Goal: Navigation & Orientation: Find specific page/section

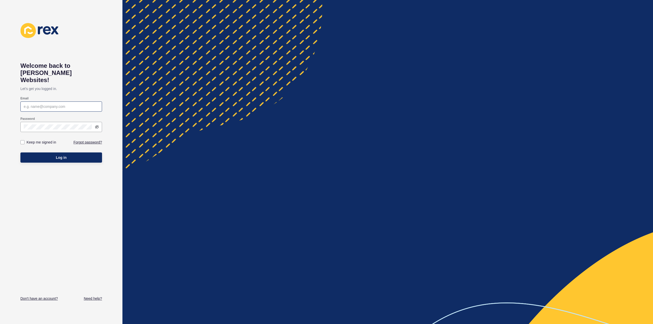
click at [45, 102] on div at bounding box center [61, 107] width 82 height 10
click at [44, 104] on input "Email" at bounding box center [61, 106] width 75 height 5
paste input "[EMAIL_ADDRESS][DOMAIN_NAME]"
type input "[EMAIL_ADDRESS][DOMAIN_NAME]"
click at [22, 140] on label at bounding box center [22, 142] width 4 height 4
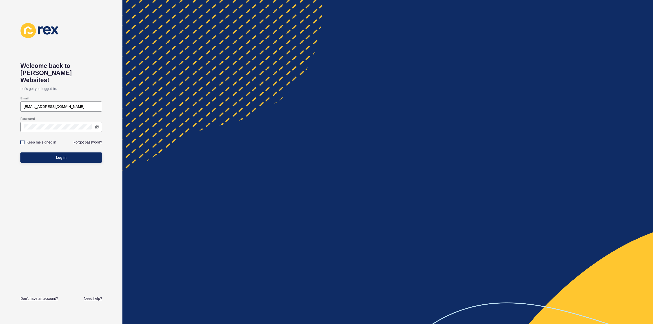
click at [22, 141] on input "Keep me signed in" at bounding box center [22, 142] width 3 height 3
checkbox input "true"
click at [63, 155] on span "Log in" at bounding box center [61, 157] width 11 height 5
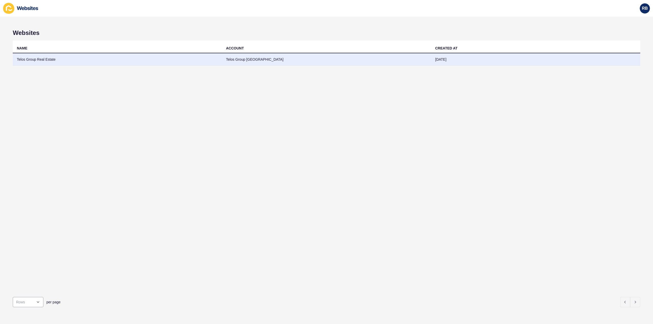
click at [42, 60] on td "Telos Group Real Estate" at bounding box center [117, 59] width 209 height 13
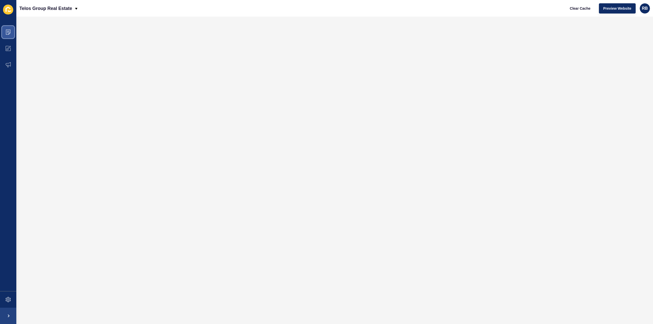
click at [7, 31] on icon at bounding box center [8, 32] width 5 height 5
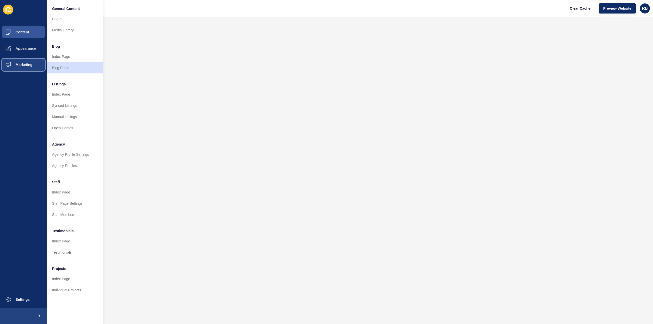
click at [23, 64] on span "Marketing" at bounding box center [15, 65] width 33 height 4
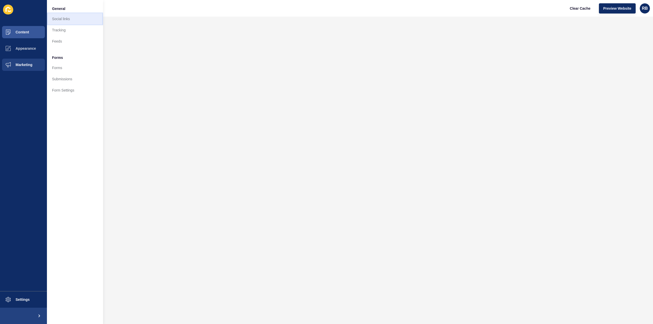
click at [62, 18] on link "Social links" at bounding box center [75, 18] width 56 height 11
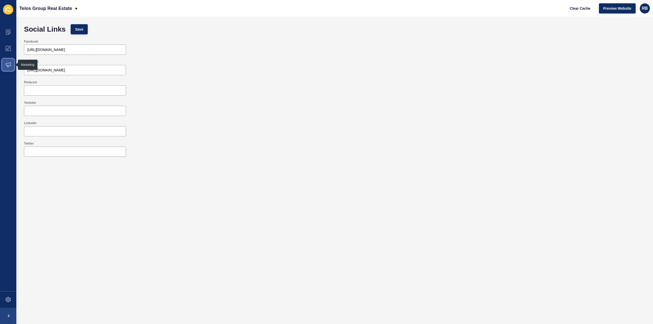
click at [10, 66] on icon at bounding box center [8, 64] width 5 height 5
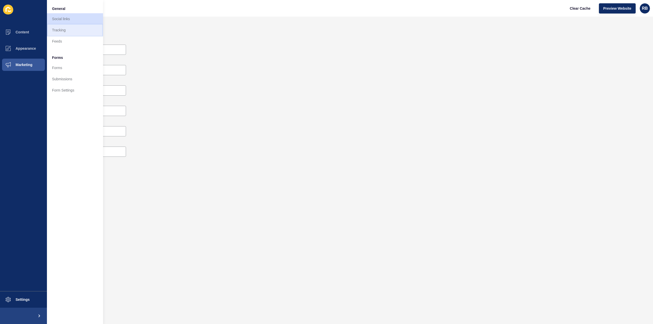
click at [64, 30] on link "Tracking" at bounding box center [75, 29] width 56 height 11
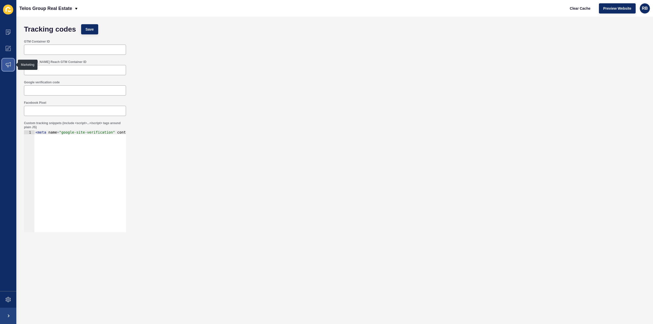
click at [12, 68] on span at bounding box center [8, 65] width 16 height 16
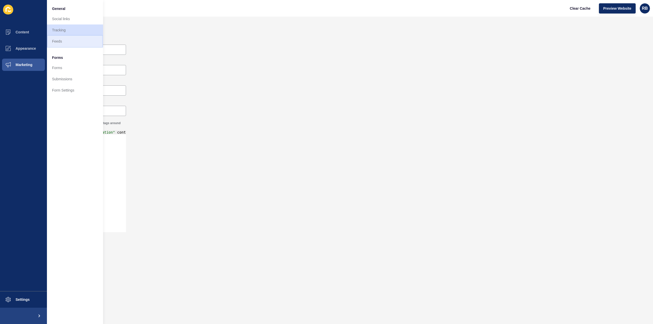
click at [58, 36] on link "Feeds" at bounding box center [75, 41] width 56 height 11
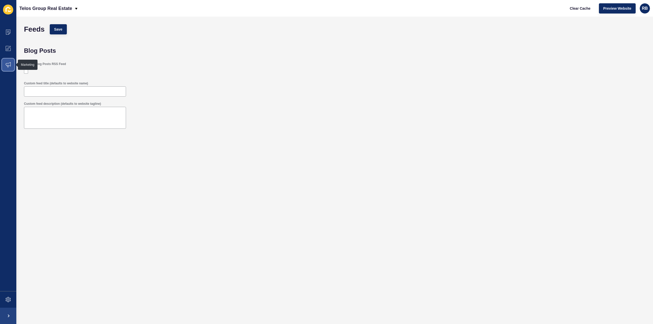
click at [9, 64] on icon at bounding box center [8, 64] width 5 height 5
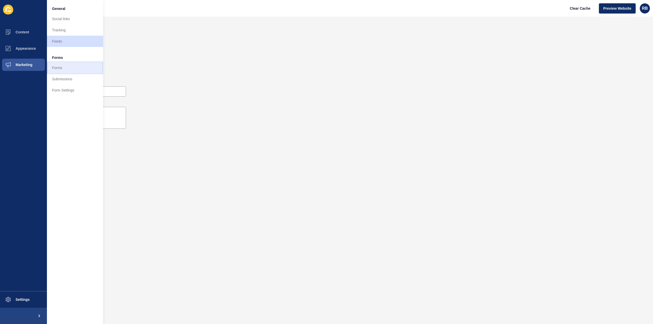
click at [60, 69] on link "Forms" at bounding box center [75, 67] width 56 height 11
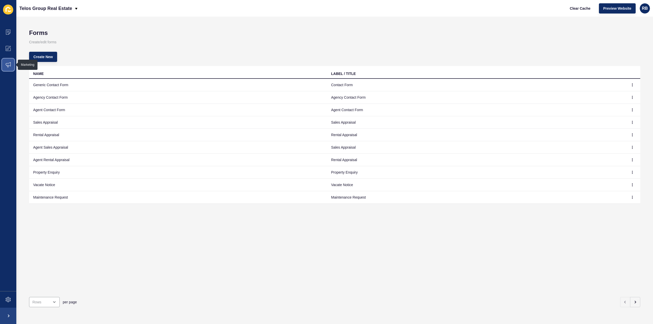
click at [7, 64] on icon at bounding box center [8, 64] width 5 height 5
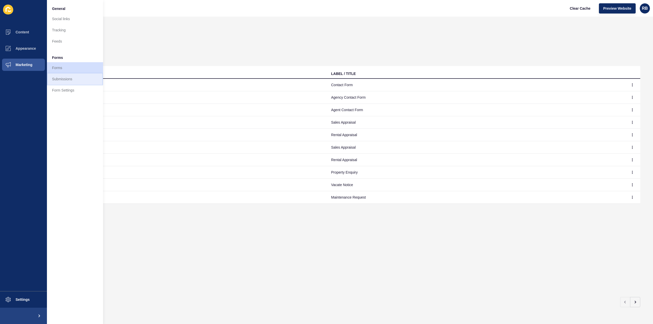
click at [61, 76] on link "Submissions" at bounding box center [75, 78] width 56 height 11
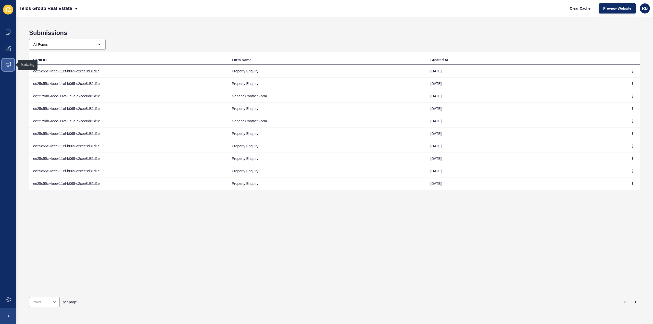
click at [6, 66] on icon at bounding box center [8, 64] width 5 height 5
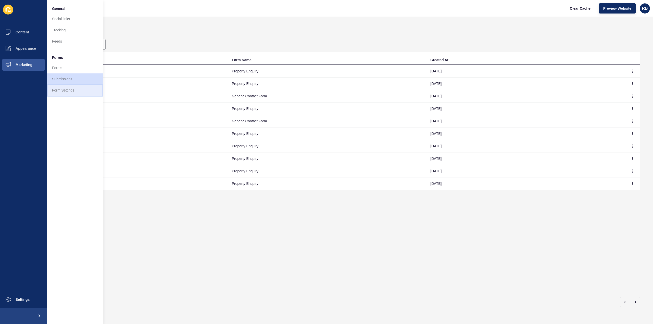
click at [66, 91] on link "Form Settings" at bounding box center [75, 90] width 56 height 11
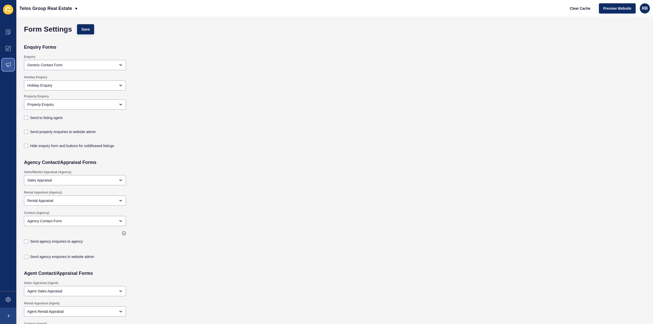
click at [8, 63] on icon at bounding box center [8, 64] width 5 height 5
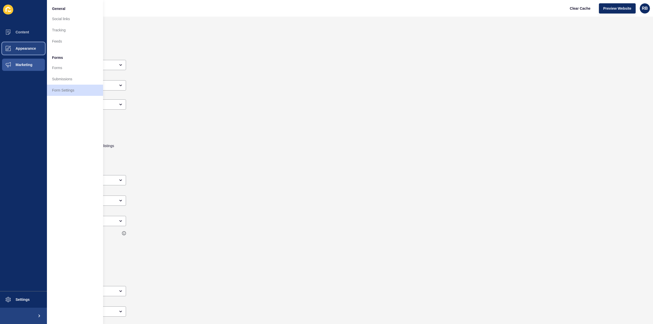
click at [20, 48] on span "Appearance" at bounding box center [17, 48] width 37 height 4
click at [64, 20] on link "Company Branding" at bounding box center [75, 18] width 56 height 11
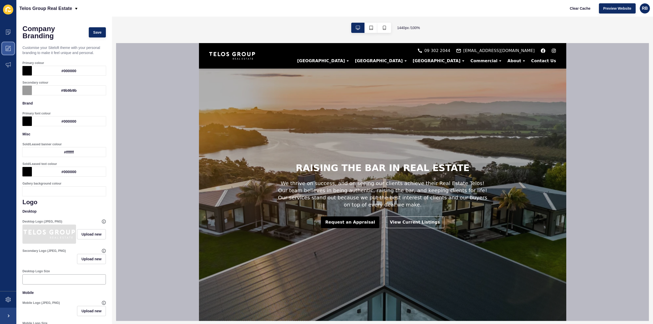
click at [9, 47] on icon at bounding box center [8, 48] width 5 height 5
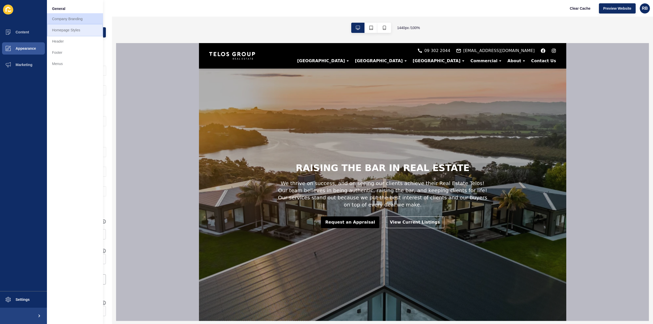
click at [66, 30] on link "Homepage Styles" at bounding box center [75, 29] width 56 height 11
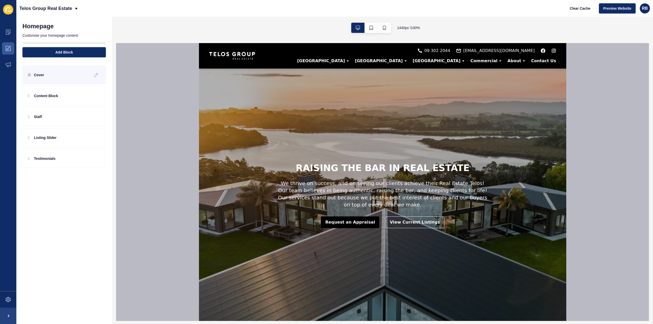
click at [42, 75] on p "Cover" at bounding box center [39, 74] width 10 height 5
click at [97, 74] on icon at bounding box center [96, 75] width 4 height 4
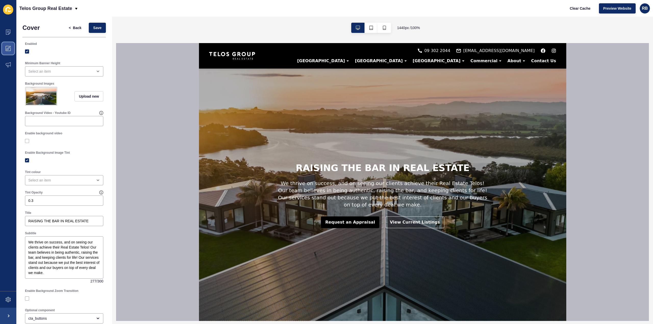
click at [9, 51] on icon at bounding box center [8, 48] width 5 height 5
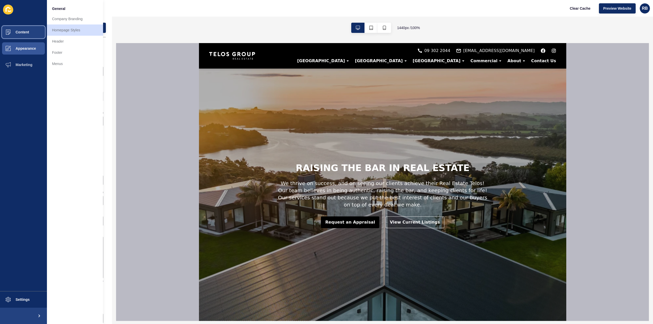
click at [17, 32] on span "Content" at bounding box center [14, 32] width 30 height 4
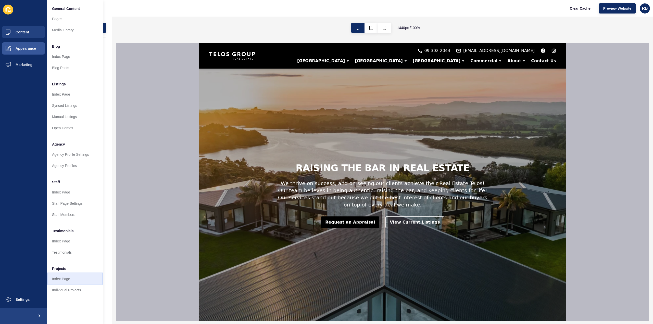
click at [64, 279] on link "Index Page" at bounding box center [75, 279] width 56 height 11
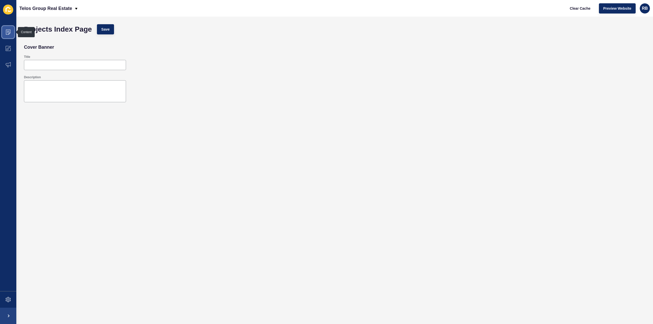
click at [9, 30] on icon at bounding box center [8, 32] width 5 height 5
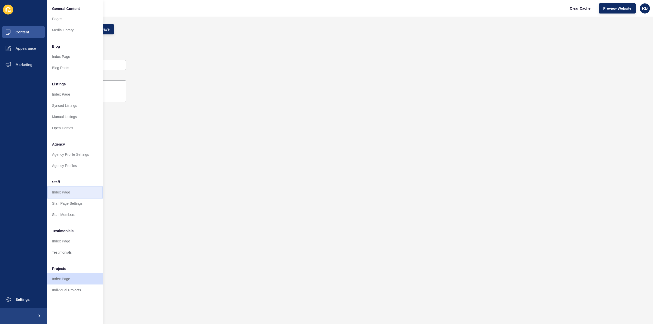
click at [63, 192] on link "Index Page" at bounding box center [75, 192] width 56 height 11
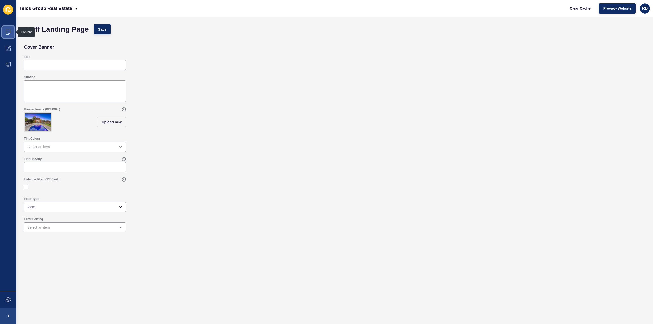
click at [8, 31] on icon at bounding box center [8, 32] width 5 height 5
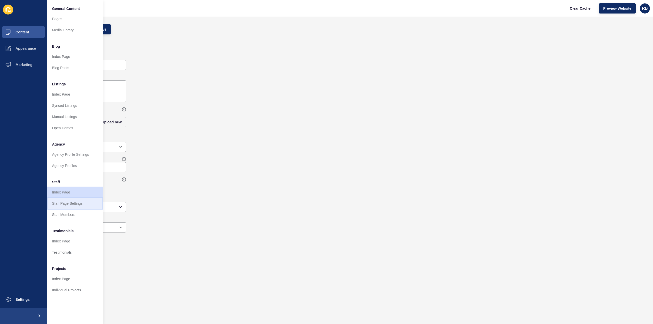
click at [75, 203] on link "Staff Page Settings" at bounding box center [75, 203] width 56 height 11
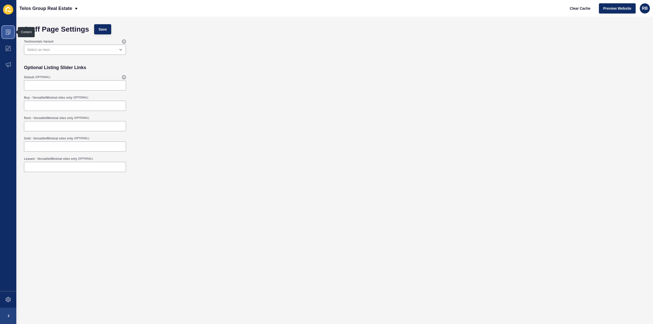
click at [10, 30] on icon at bounding box center [8, 32] width 5 height 5
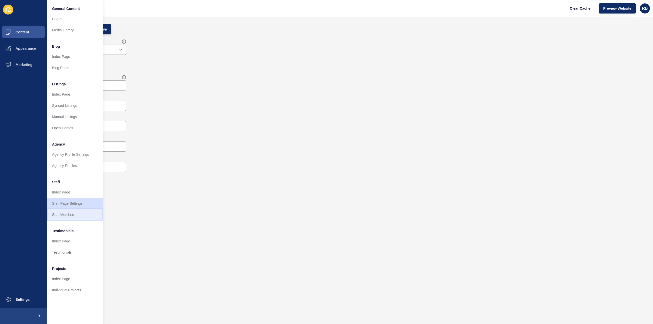
click at [67, 214] on link "Staff Members" at bounding box center [75, 214] width 56 height 11
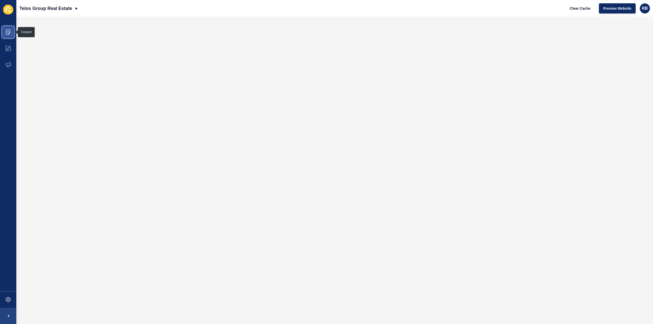
click at [11, 34] on span at bounding box center [8, 32] width 16 height 16
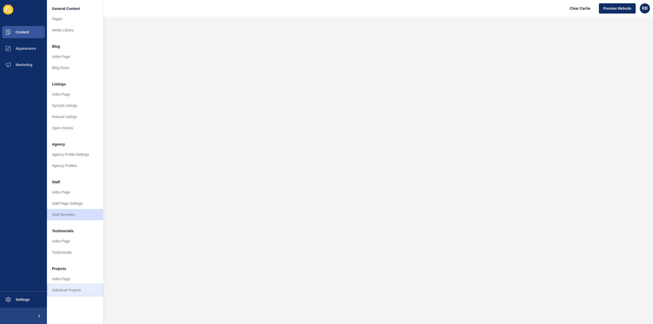
click at [62, 289] on link "Individual Projects" at bounding box center [75, 290] width 56 height 11
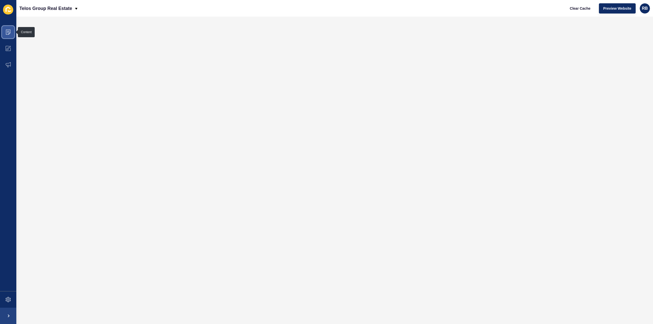
click at [8, 34] on icon at bounding box center [8, 32] width 5 height 5
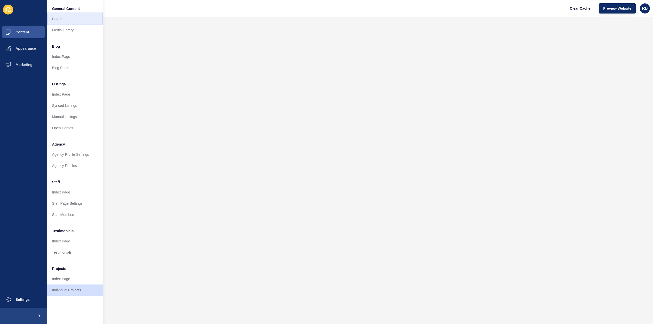
click at [55, 19] on link "Pages" at bounding box center [75, 18] width 56 height 11
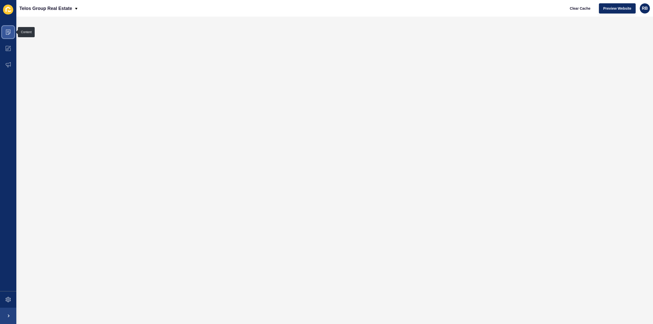
click at [8, 32] on icon at bounding box center [8, 32] width 3 height 0
click at [9, 32] on icon at bounding box center [8, 32] width 5 height 5
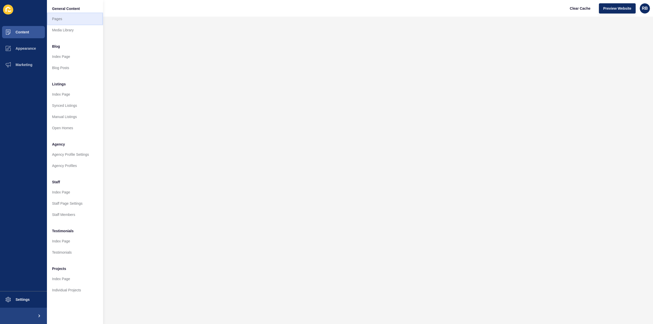
click at [56, 18] on link "Pages" at bounding box center [75, 18] width 56 height 11
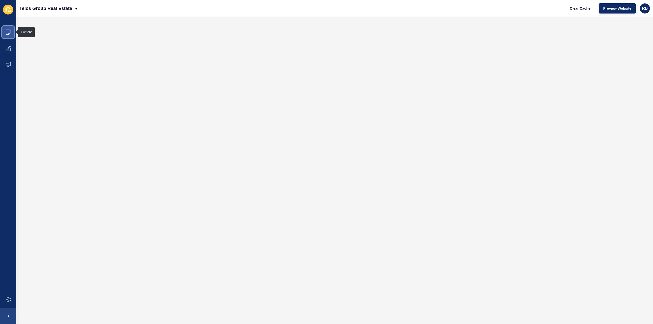
click at [5, 29] on span at bounding box center [8, 32] width 16 height 16
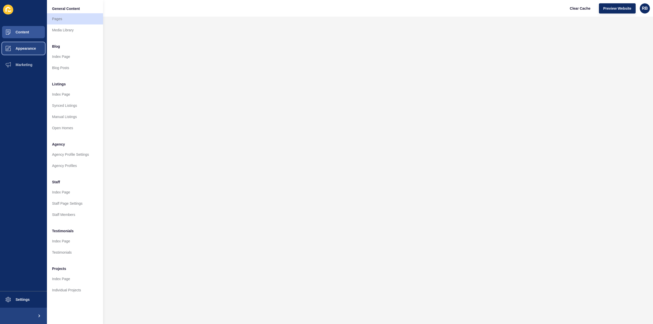
click at [19, 53] on button "Appearance" at bounding box center [23, 48] width 47 height 16
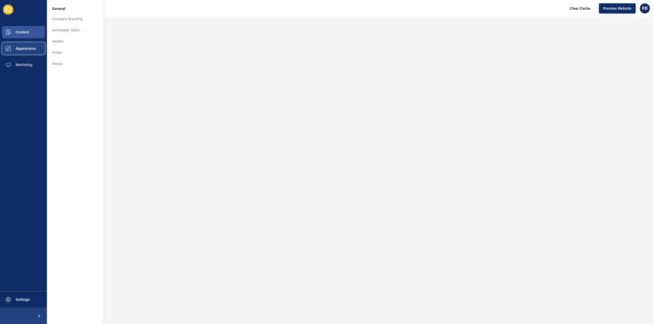
click at [21, 52] on button "Appearance" at bounding box center [23, 48] width 47 height 16
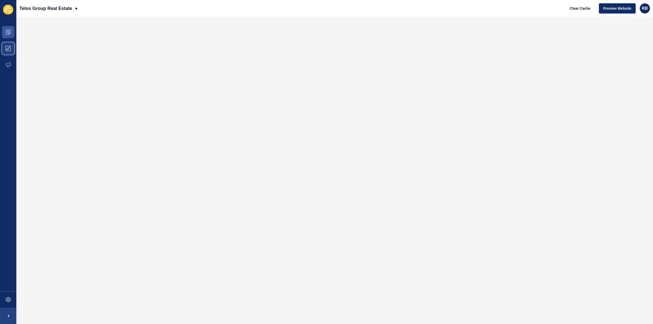
click at [9, 46] on icon at bounding box center [9, 47] width 3 height 3
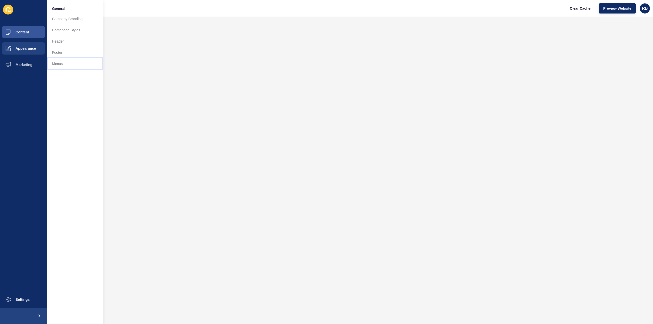
click at [55, 64] on link "Menus" at bounding box center [75, 63] width 56 height 11
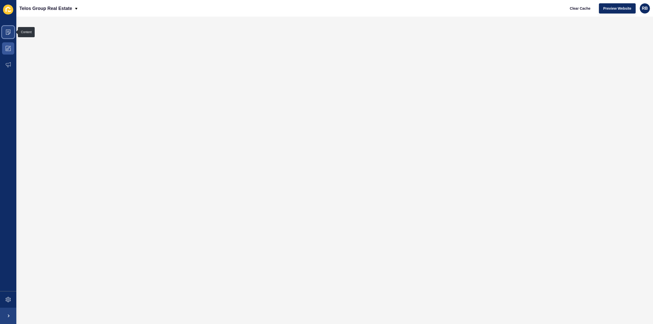
click at [6, 32] on icon at bounding box center [8, 32] width 5 height 5
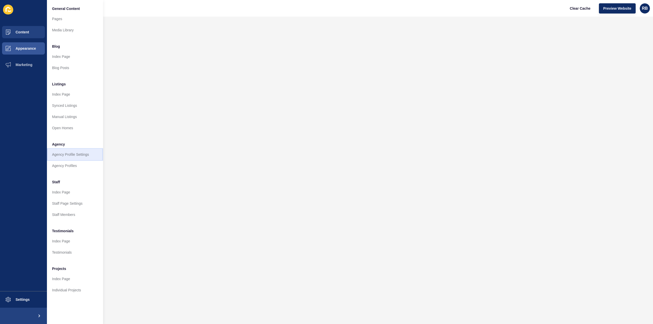
click at [71, 154] on link "Agency Profile Settings" at bounding box center [75, 154] width 56 height 11
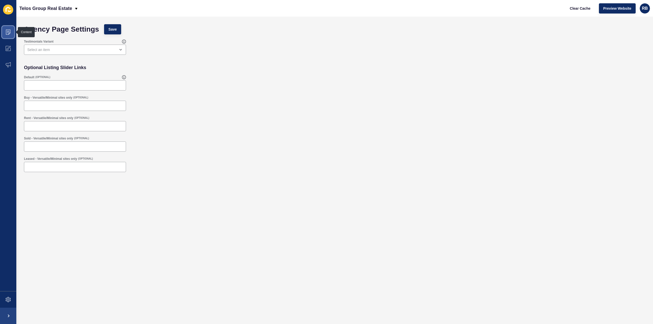
click at [7, 31] on icon at bounding box center [8, 32] width 5 height 5
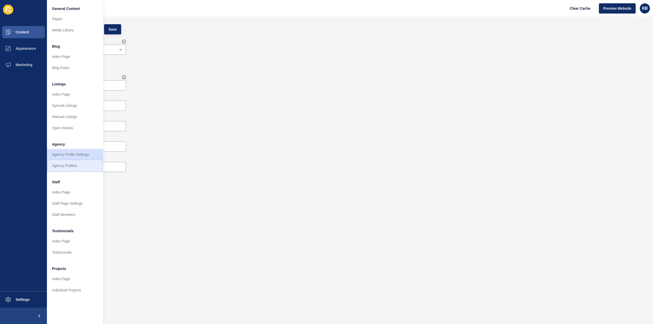
click at [69, 166] on link "Agency Profiles" at bounding box center [75, 165] width 56 height 11
